Goal: Information Seeking & Learning: Learn about a topic

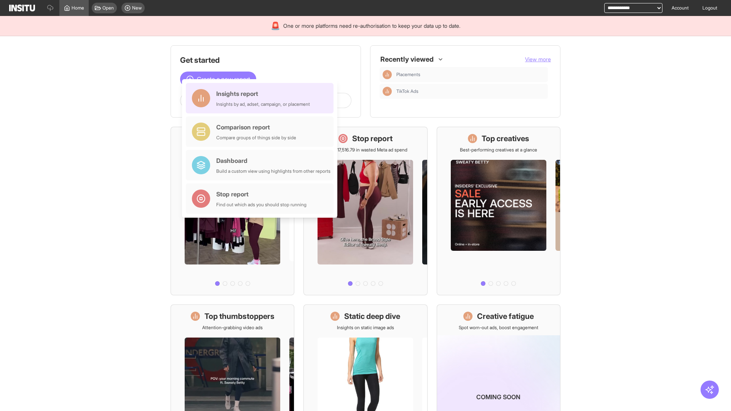
click at [262, 98] on div "Insights report Insights by ad, adset, campaign, or placement" at bounding box center [263, 98] width 94 height 18
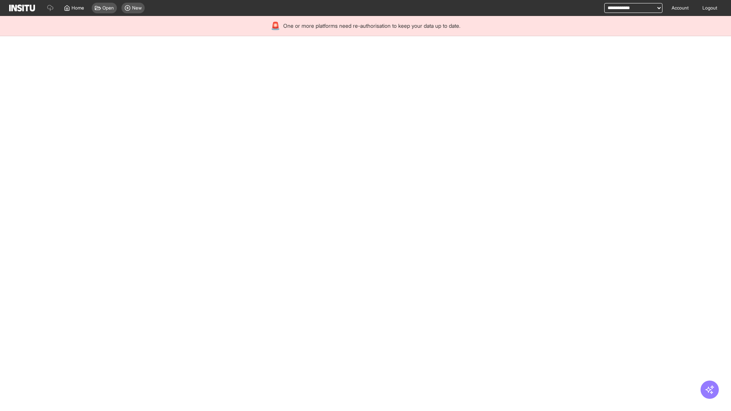
select select "**"
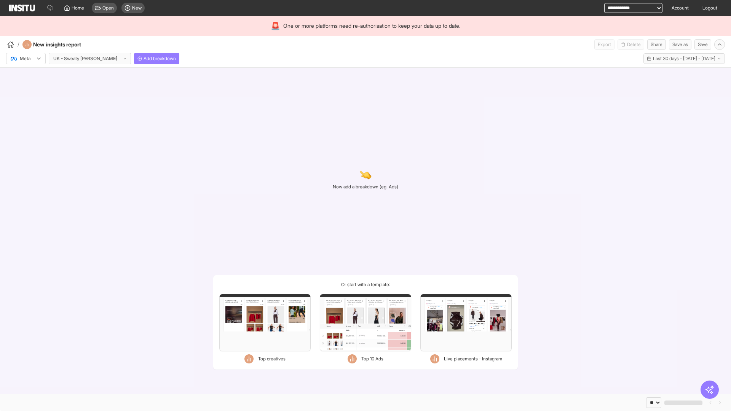
click at [26, 59] on div at bounding box center [20, 59] width 21 height 8
